Goal: Task Accomplishment & Management: Manage account settings

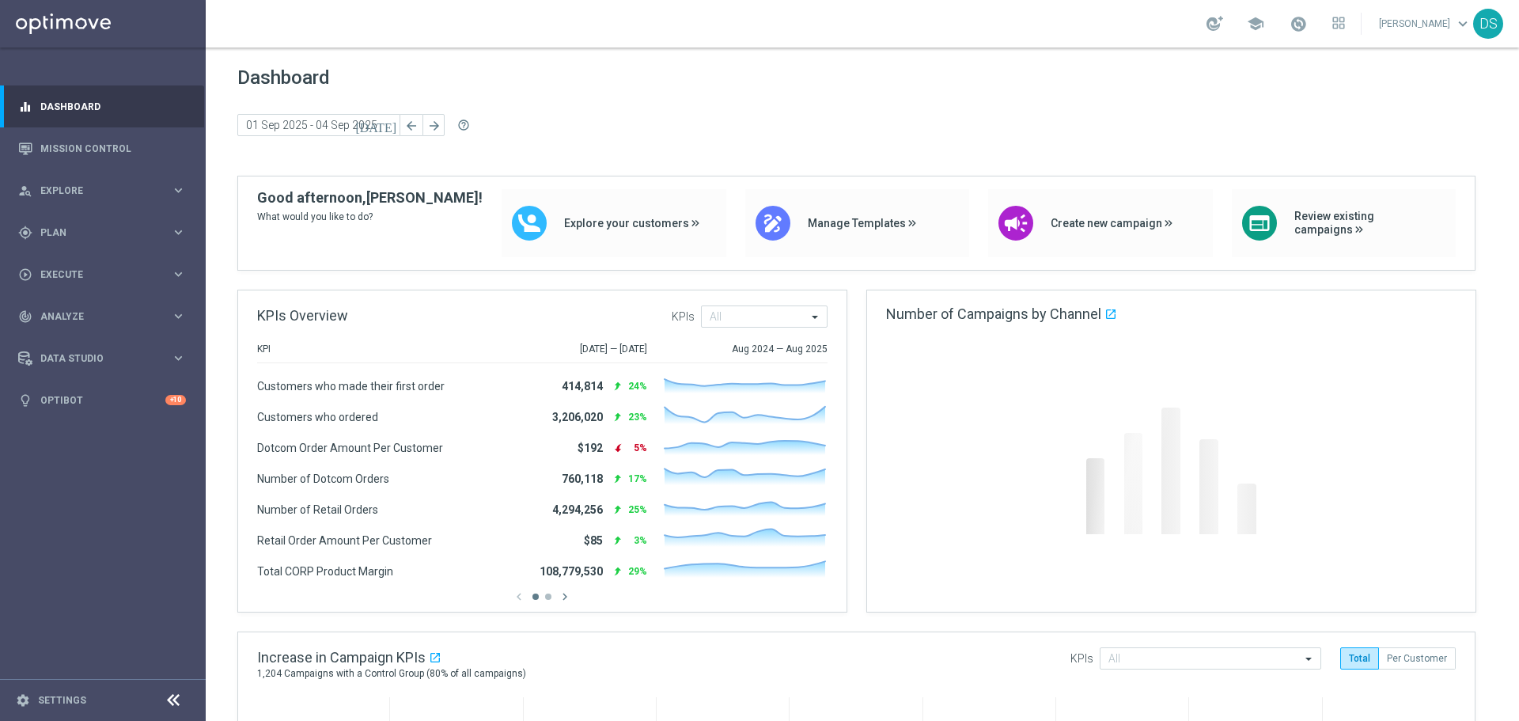
click at [1429, 21] on link "[PERSON_NAME] keyboard_arrow_down" at bounding box center [1425, 24] width 96 height 24
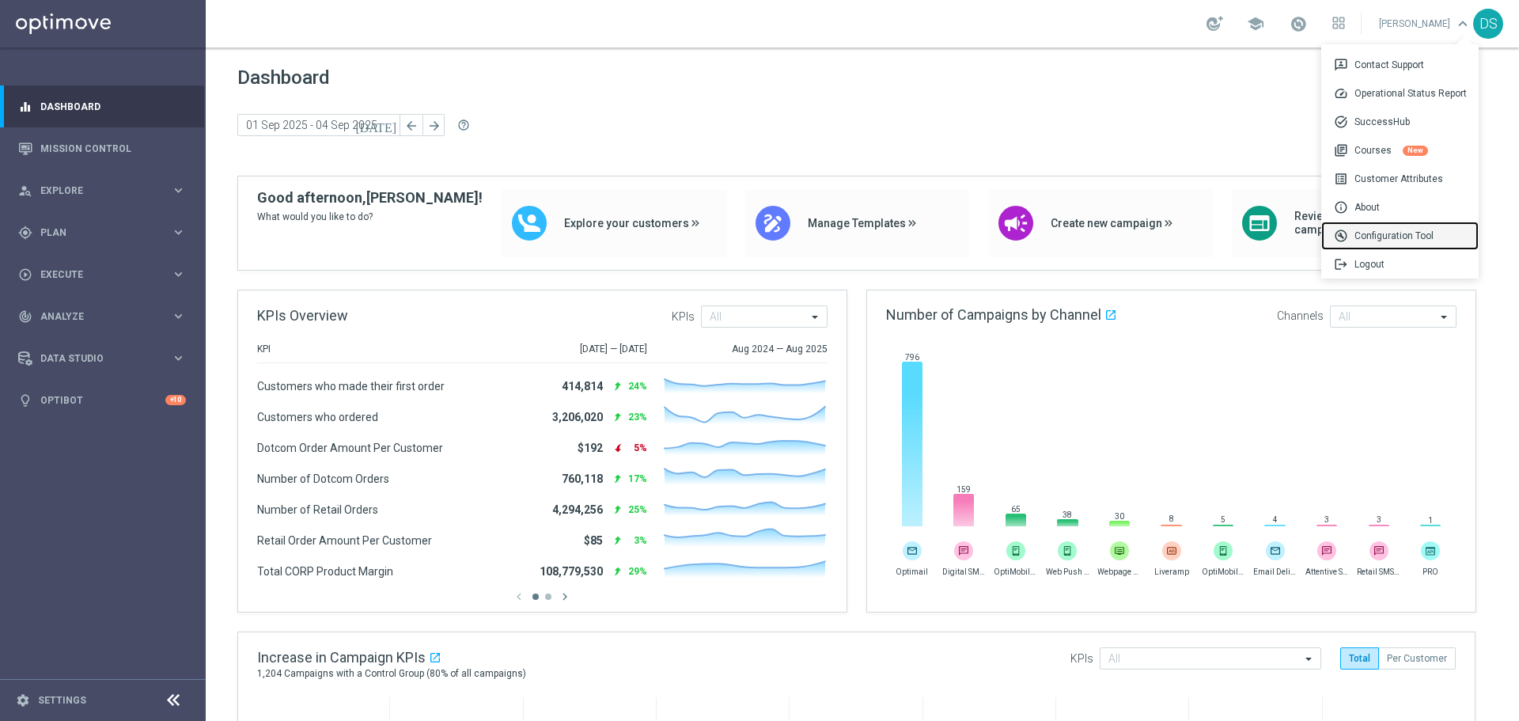
click at [1398, 227] on div "build_circle Configuration Tool" at bounding box center [1399, 235] width 157 height 28
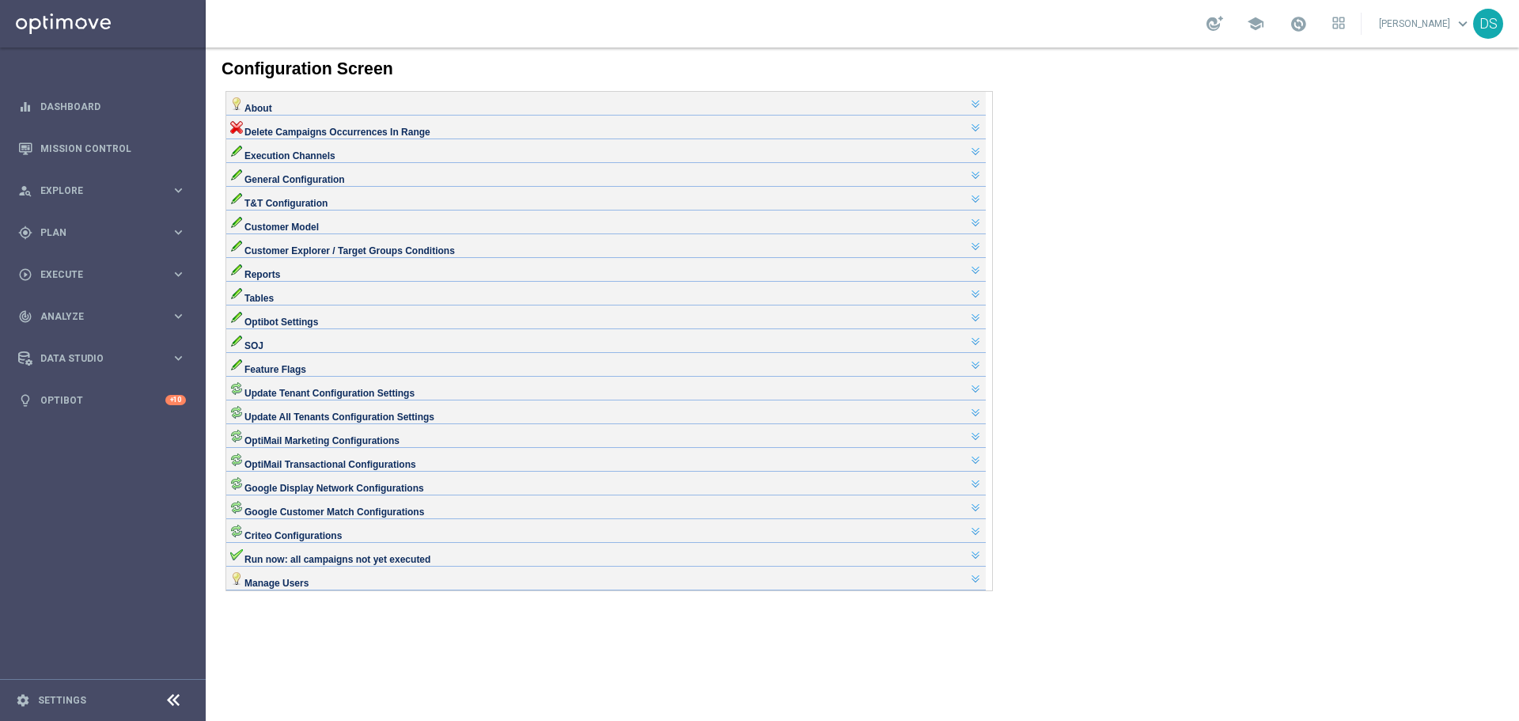
click at [394, 441] on div "OptiMail Marketing Configurations" at bounding box center [605, 434] width 751 height 13
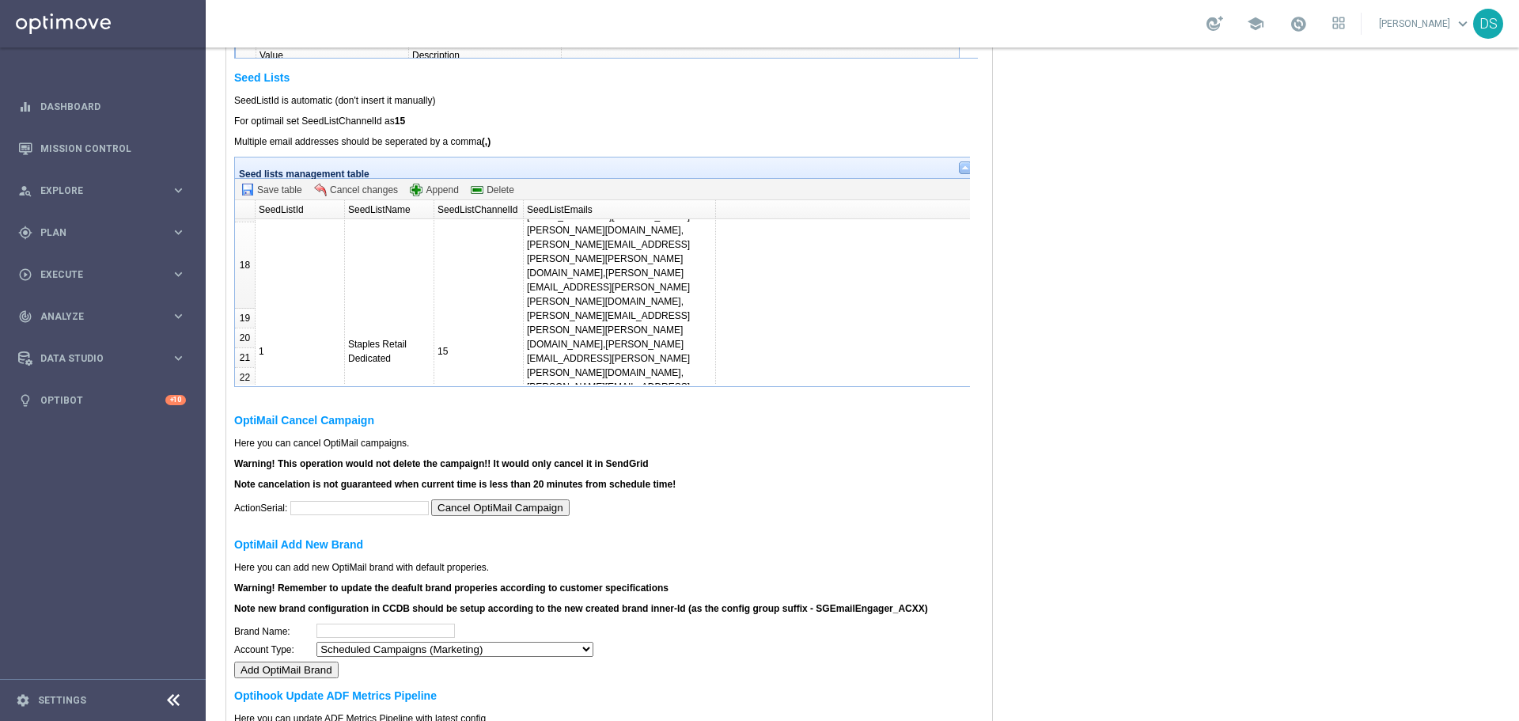
scroll to position [412, 0]
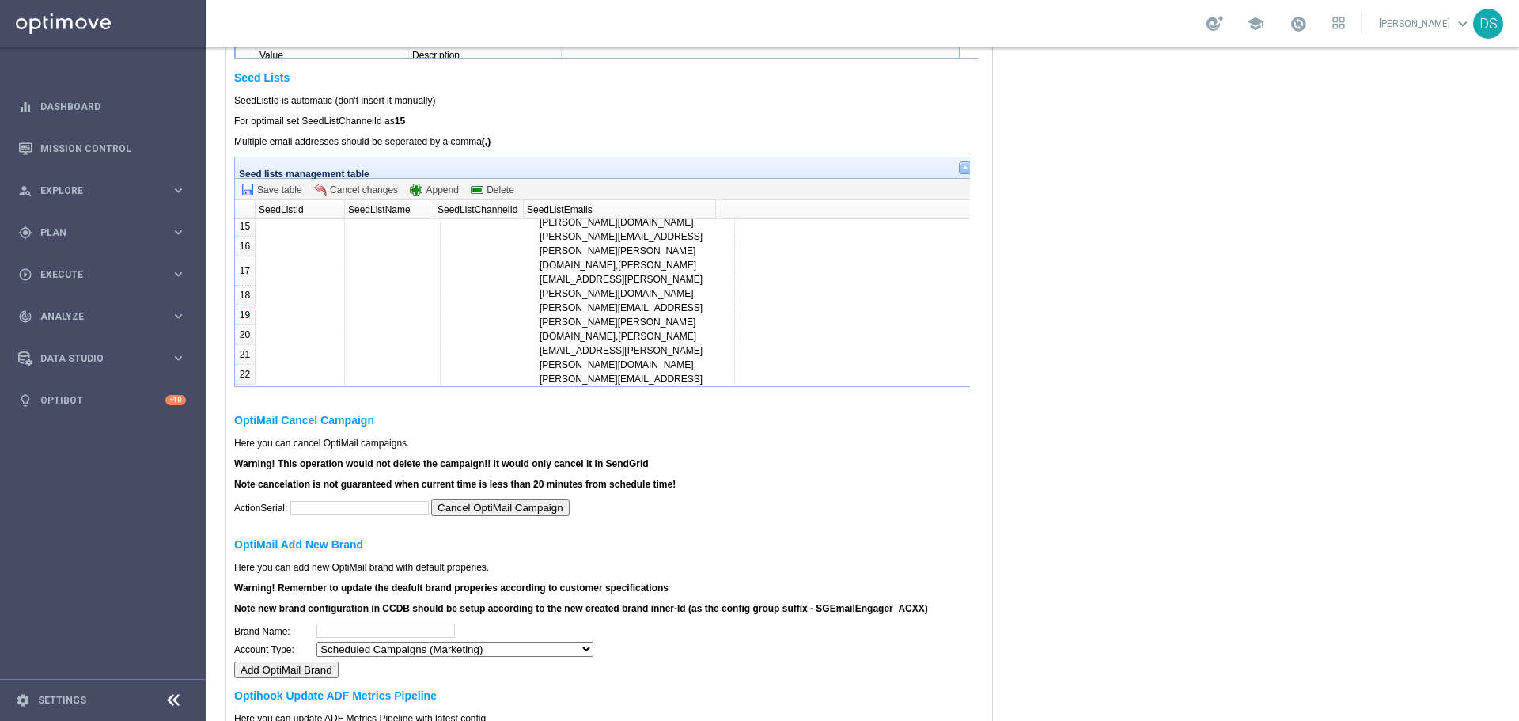
paste input "[EMAIL_ADDRESS][DOMAIN_NAME],[EMAIL_ADDRESS][DOMAIN_NAME],[EMAIL_ADDRESS][DOMAI…"
type input "[EMAIL_ADDRESS][DOMAIN_NAME],[EMAIL_ADDRESS][DOMAIN_NAME],[EMAIL_ADDRESS][DOMAI…"
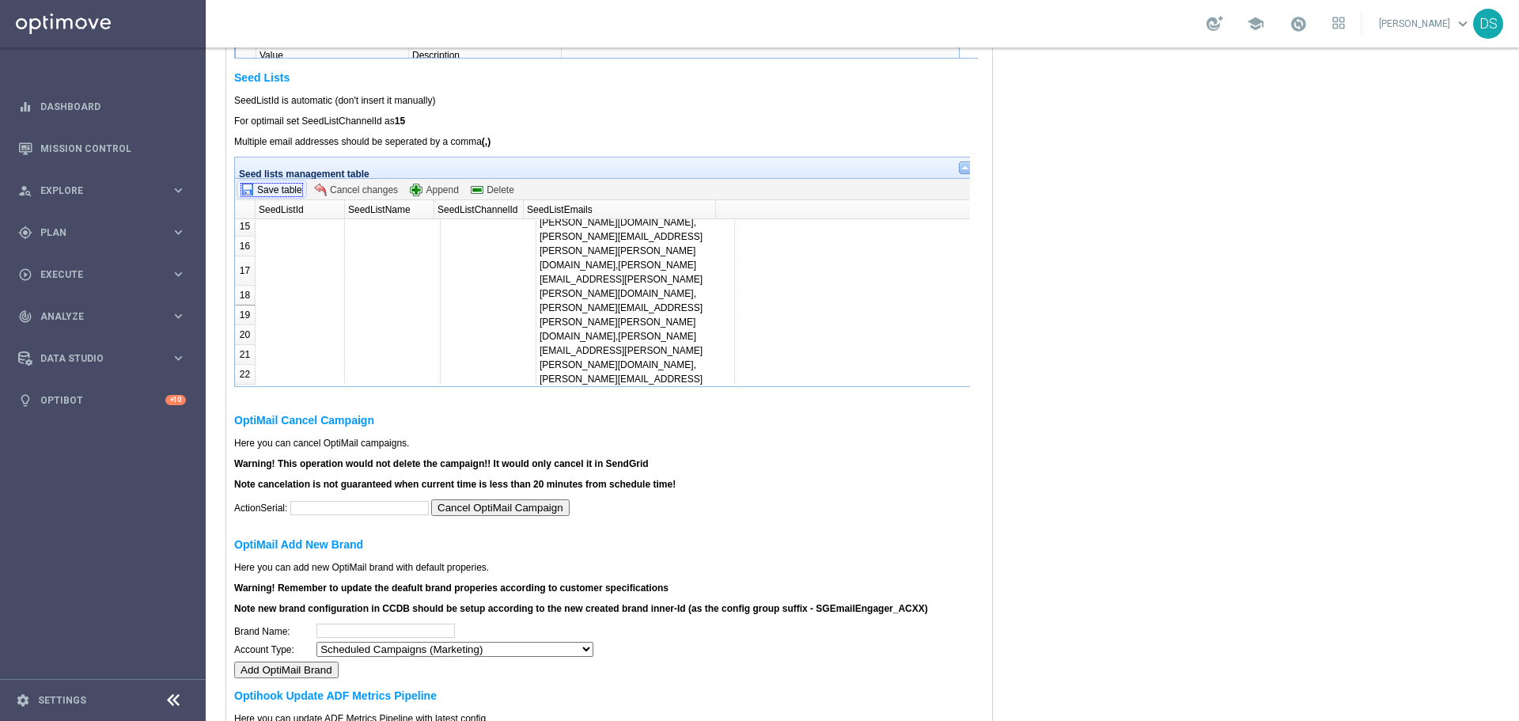
click at [246, 196] on span "Save table" at bounding box center [271, 190] width 61 height 13
